Goal: Task Accomplishment & Management: Complete application form

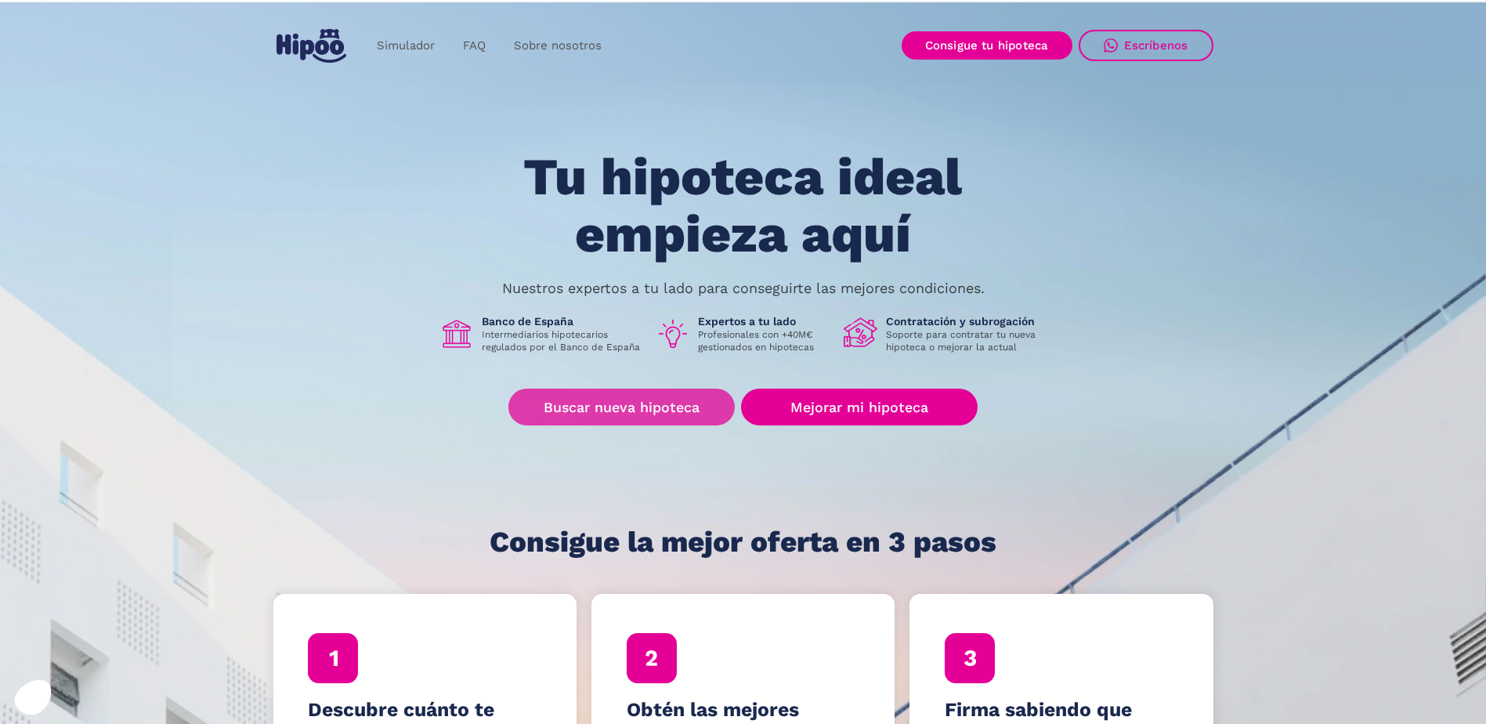
click at [613, 424] on link "Buscar nueva hipoteca" at bounding box center [622, 407] width 226 height 37
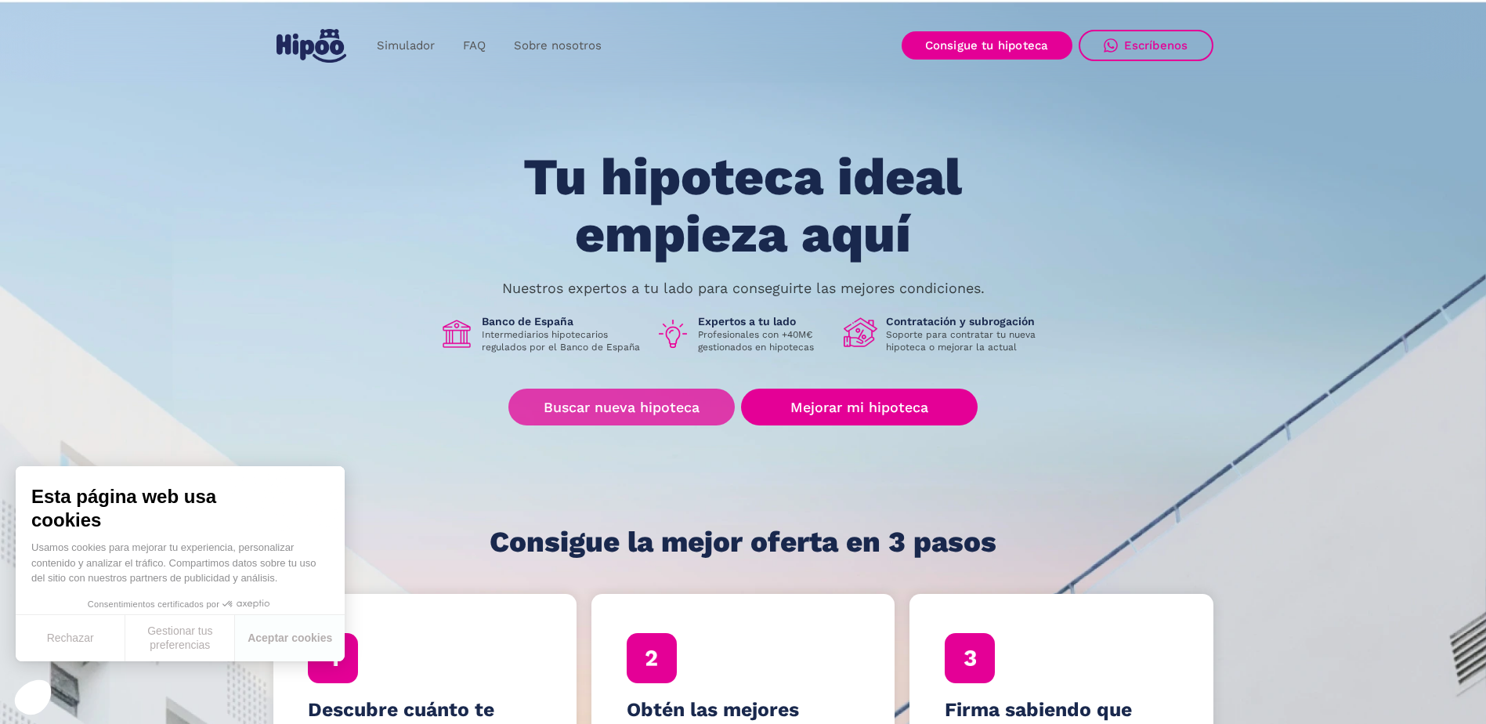
click at [681, 404] on link "Buscar nueva hipoteca" at bounding box center [622, 407] width 226 height 37
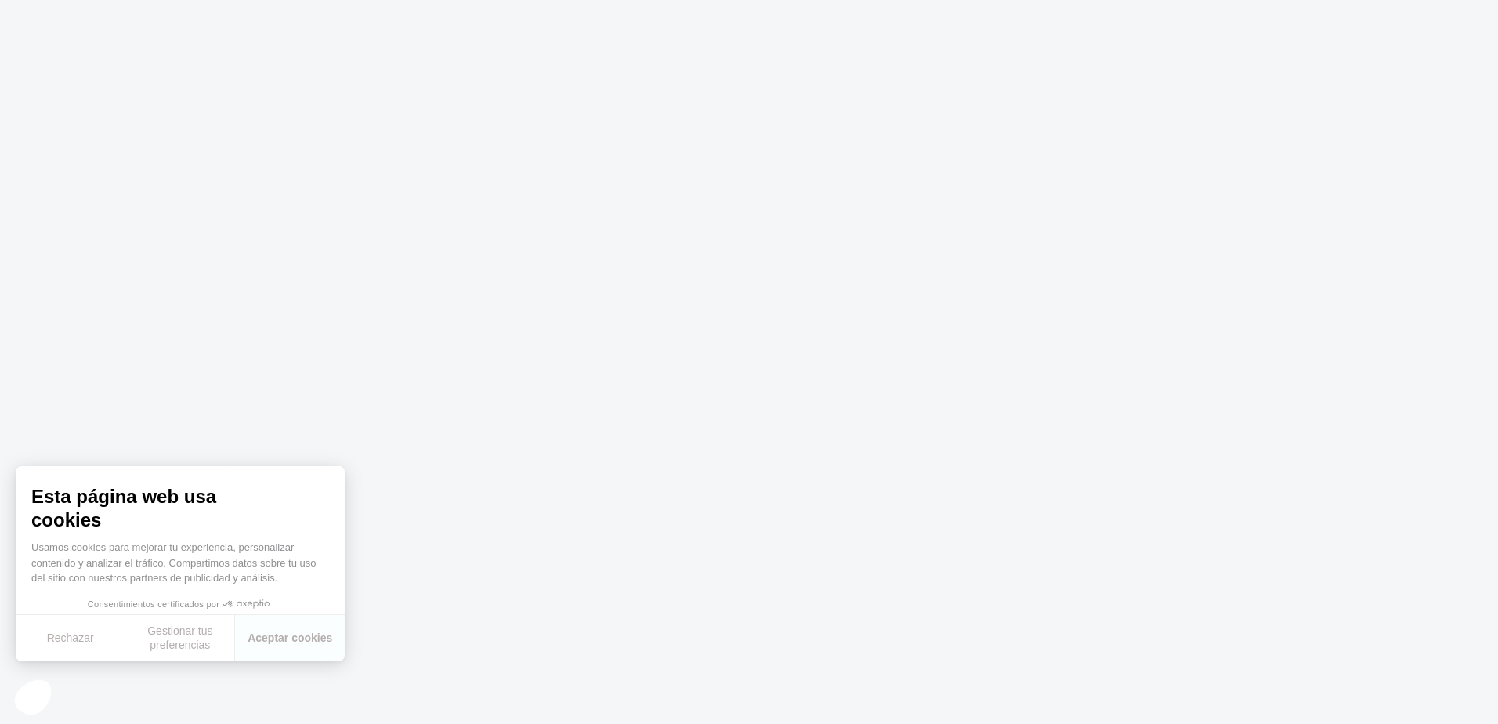
drag, startPoint x: 409, startPoint y: 404, endPoint x: 430, endPoint y: 389, distance: 25.4
click at [419, 395] on body at bounding box center [749, 362] width 1498 height 724
